Goal: Transaction & Acquisition: Purchase product/service

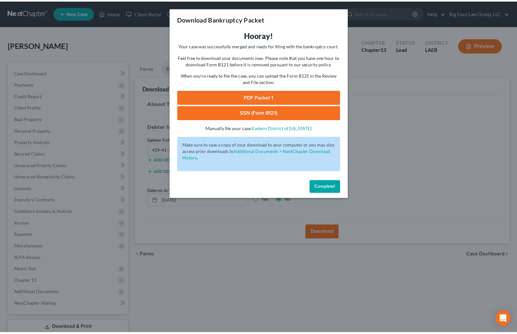
scroll to position [42, 0]
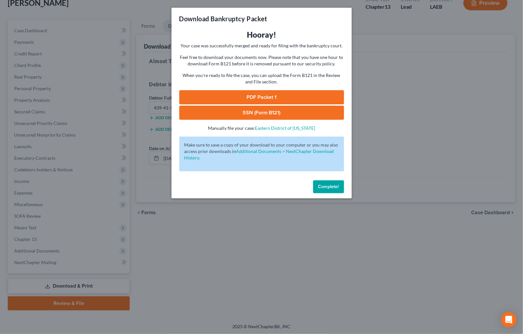
click at [337, 189] on span "Complete!" at bounding box center [328, 186] width 21 height 5
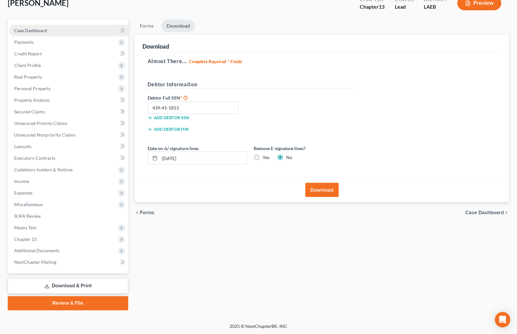
drag, startPoint x: 44, startPoint y: 29, endPoint x: 48, endPoint y: 49, distance: 20.3
click at [44, 29] on span "Case Dashboard" at bounding box center [30, 30] width 33 height 5
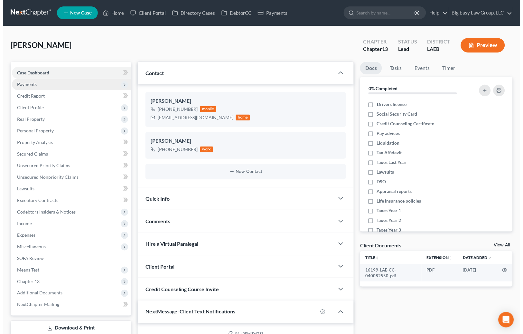
scroll to position [50, 0]
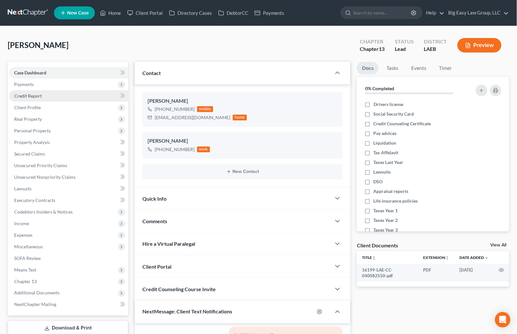
drag, startPoint x: 72, startPoint y: 80, endPoint x: 85, endPoint y: 91, distance: 16.8
click at [73, 79] on span "Payments" at bounding box center [68, 84] width 119 height 12
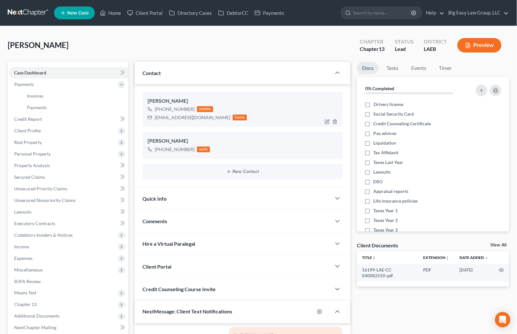
drag, startPoint x: 64, startPoint y: 89, endPoint x: 170, endPoint y: 98, distance: 106.2
click at [65, 89] on span "Payments" at bounding box center [68, 84] width 119 height 12
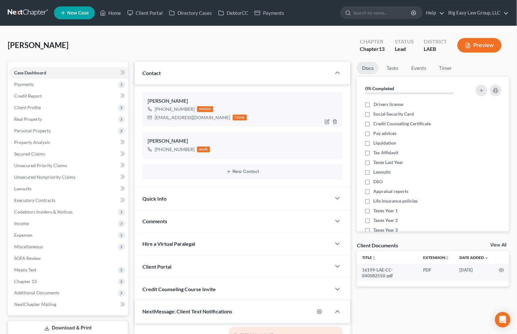
drag, startPoint x: 57, startPoint y: 82, endPoint x: 166, endPoint y: 104, distance: 110.8
click at [57, 82] on span "Payments" at bounding box center [68, 84] width 119 height 12
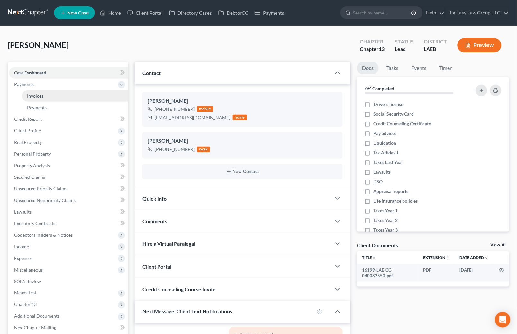
click at [54, 93] on link "Invoices" at bounding box center [75, 96] width 106 height 12
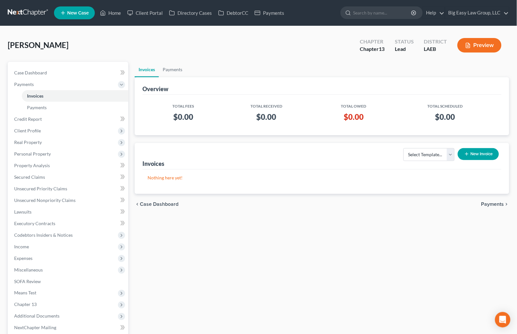
click at [482, 153] on button "New Invoice" at bounding box center [478, 154] width 41 height 12
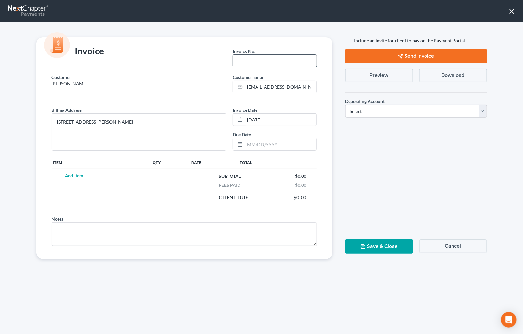
click at [265, 64] on input "text" at bounding box center [274, 61] width 83 height 12
type input "1"
click at [65, 174] on button "Add Item" at bounding box center [71, 175] width 28 height 5
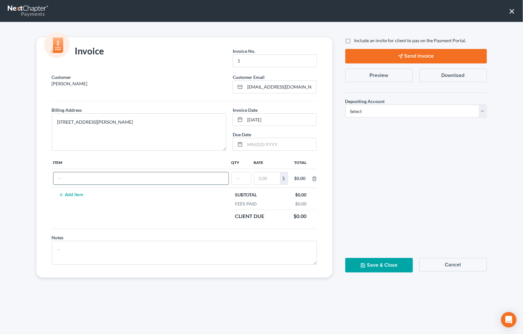
click at [77, 181] on input "text" at bounding box center [140, 178] width 175 height 12
type input "fee"
click at [232, 177] on input "text" at bounding box center [241, 178] width 19 height 12
type input "1"
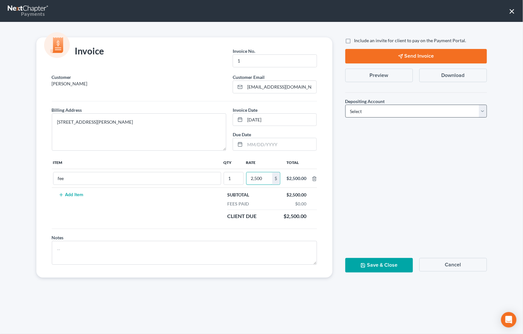
type input "2,500"
click at [377, 107] on select "Select Operation Trust" at bounding box center [416, 111] width 142 height 13
select select "0"
click at [345, 105] on select "Select Operation Trust" at bounding box center [416, 111] width 142 height 13
click at [389, 266] on button "Save & Close" at bounding box center [379, 265] width 68 height 14
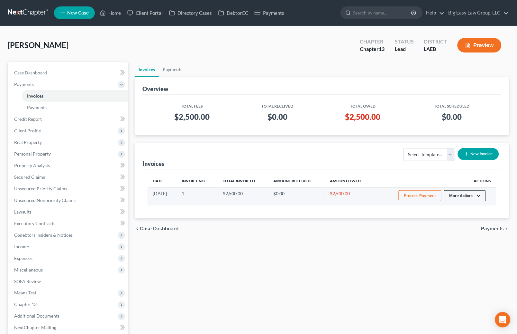
drag, startPoint x: 455, startPoint y: 197, endPoint x: 421, endPoint y: 200, distance: 33.9
click at [455, 215] on div "Date Invoice No. Total Invoiced Amount Received Amount Owed Actions [DATE] 1 $2…" at bounding box center [321, 193] width 359 height 49
click at [422, 196] on button "Process Payment" at bounding box center [420, 195] width 43 height 11
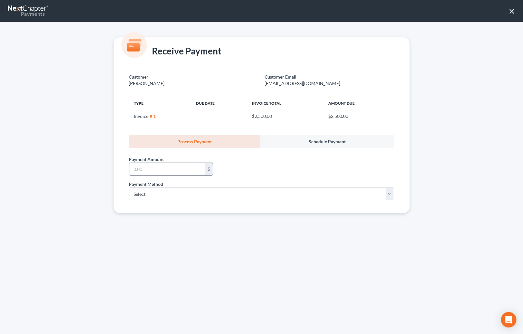
click at [170, 167] on input "text" at bounding box center [167, 169] width 76 height 12
type input "2,500"
click at [194, 193] on select "Select ACH Credit Card" at bounding box center [261, 193] width 265 height 13
select select "1"
click at [129, 187] on select "Select ACH Credit Card" at bounding box center [261, 193] width 265 height 13
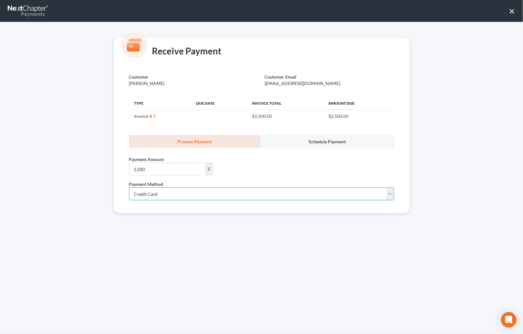
select select "19"
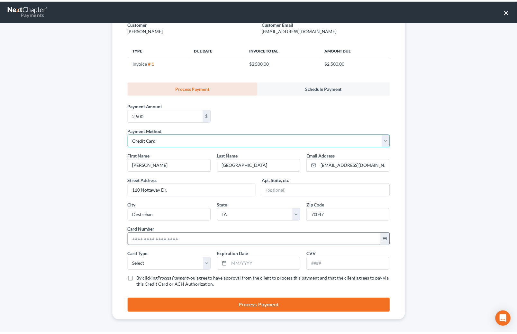
scroll to position [56, 0]
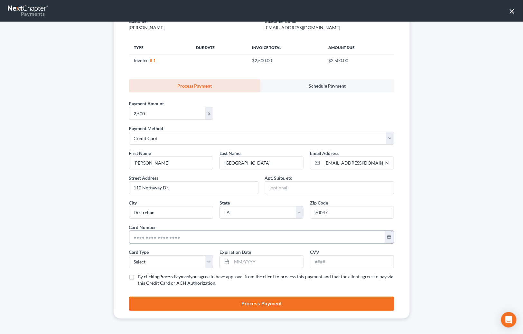
click at [168, 234] on input "text" at bounding box center [256, 237] width 255 height 12
type input "[CREDIT_CARD_NUMBER]"
click at [171, 262] on select "Select Visa MasterCard Discover American Express" at bounding box center [171, 261] width 84 height 13
select select "0"
click at [129, 255] on select "Select Visa MasterCard Discover American Express" at bounding box center [171, 261] width 84 height 13
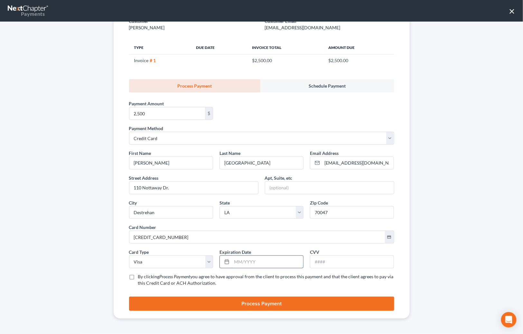
click at [232, 266] on input "text" at bounding box center [267, 261] width 71 height 12
type input "07/29"
click at [316, 257] on input "text" at bounding box center [351, 261] width 83 height 12
type input "984"
drag, startPoint x: 130, startPoint y: 278, endPoint x: 254, endPoint y: 300, distance: 126.2
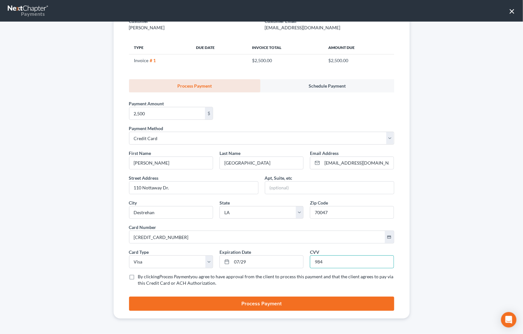
click at [138, 278] on label "By clicking Process Payment you agree to have approval from the client to proce…" at bounding box center [266, 279] width 256 height 13
click at [141, 277] on input "By clicking Process Payment you agree to have approval from the client to proce…" at bounding box center [143, 275] width 4 height 4
checkbox input "true"
click at [252, 304] on button "Process Payment" at bounding box center [261, 303] width 265 height 14
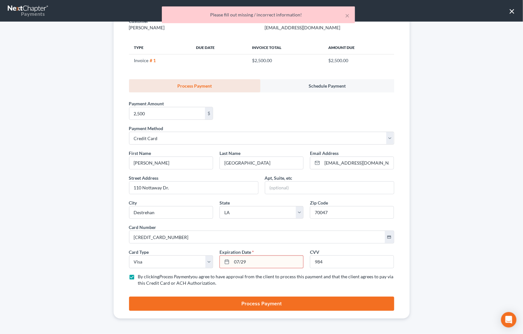
click at [245, 261] on input "07/29" at bounding box center [267, 261] width 71 height 12
drag, startPoint x: 247, startPoint y: 260, endPoint x: 229, endPoint y: 256, distance: 18.4
click at [232, 256] on input "07/29" at bounding box center [267, 261] width 71 height 12
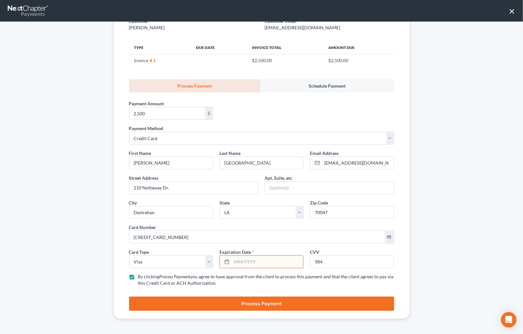
type input "7"
type input "07/2029"
click at [285, 305] on button "Process Payment" at bounding box center [261, 303] width 265 height 14
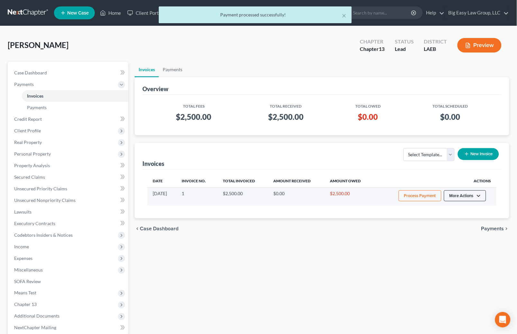
click at [479, 194] on button "More Actions" at bounding box center [465, 195] width 42 height 11
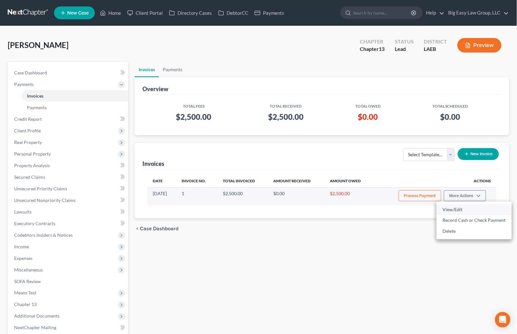
click at [473, 208] on link "View/Edit" at bounding box center [474, 209] width 75 height 11
select select "0"
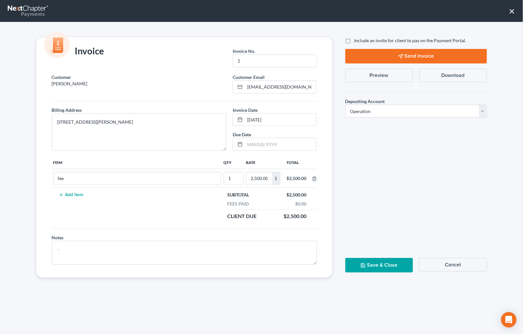
click at [397, 70] on button "Preview" at bounding box center [379, 76] width 68 height 14
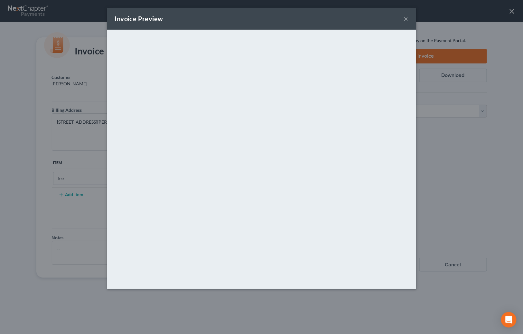
click at [405, 18] on button "×" at bounding box center [406, 19] width 5 height 8
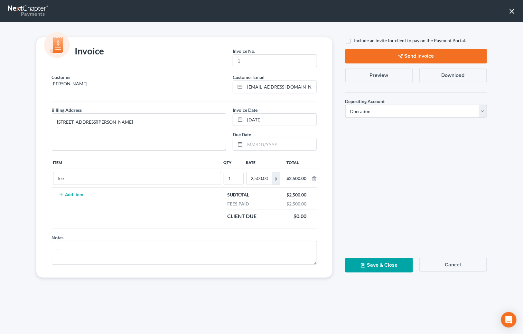
click at [514, 11] on button "×" at bounding box center [512, 11] width 6 height 10
